Goal: Obtain resource: Obtain resource

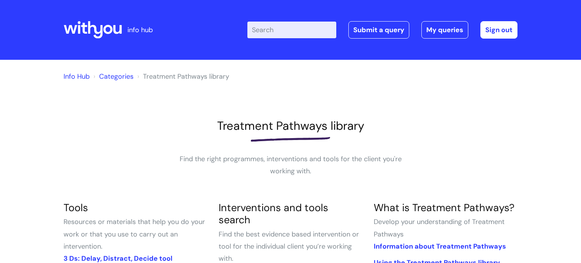
click at [290, 41] on div "Enter your search term here... Search Submit a query My queries Welcome [PERSON…" at bounding box center [346, 30] width 341 height 45
click at [289, 29] on input "Enter your search term here..." at bounding box center [291, 30] width 89 height 17
type input "journey"
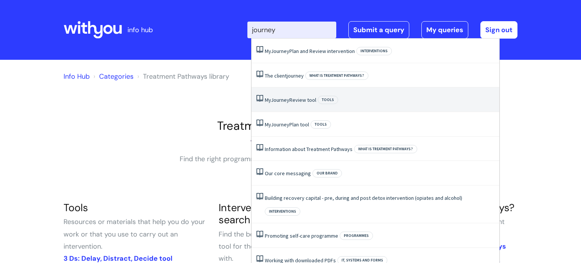
click at [299, 103] on link "My Journey Review tool" at bounding box center [290, 99] width 51 height 7
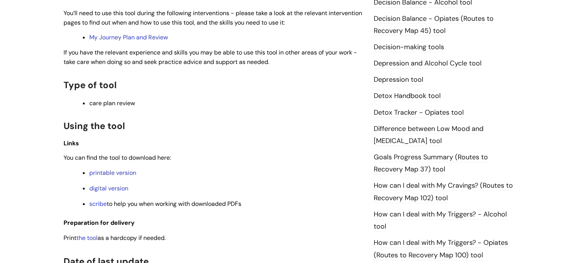
scroll to position [473, 0]
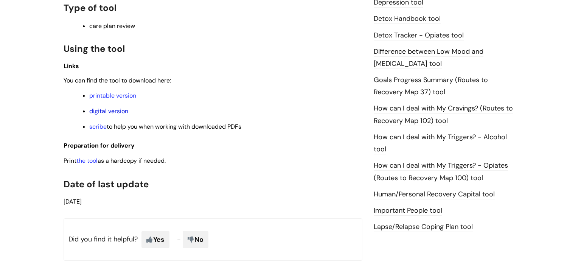
click at [108, 114] on link "digital version" at bounding box center [108, 111] width 39 height 8
